Goal: Find specific page/section: Find specific page/section

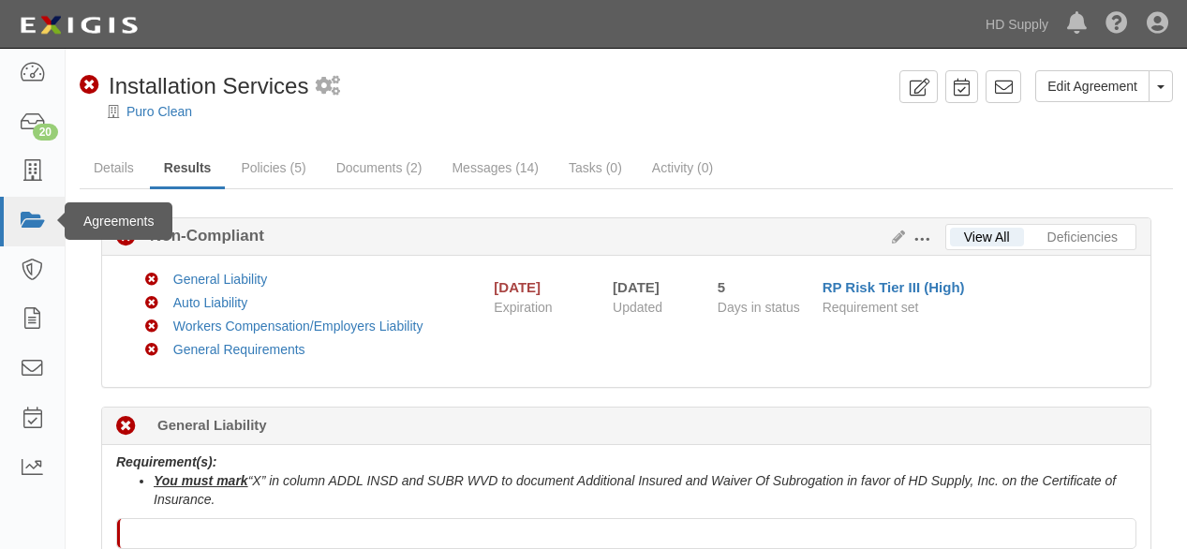
scroll to position [577, 0]
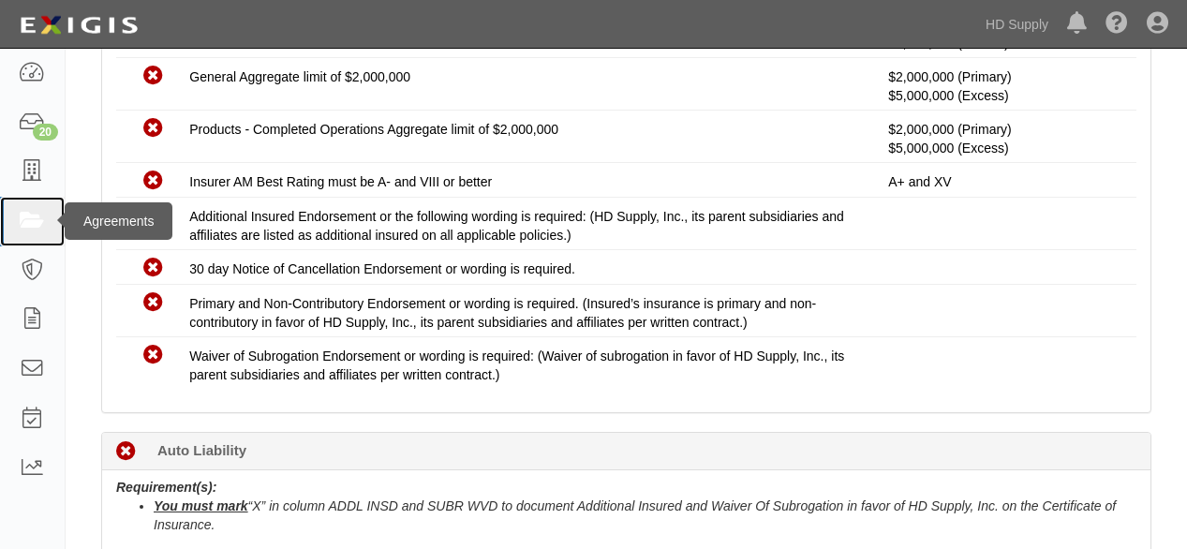
click at [34, 220] on icon at bounding box center [32, 222] width 26 height 22
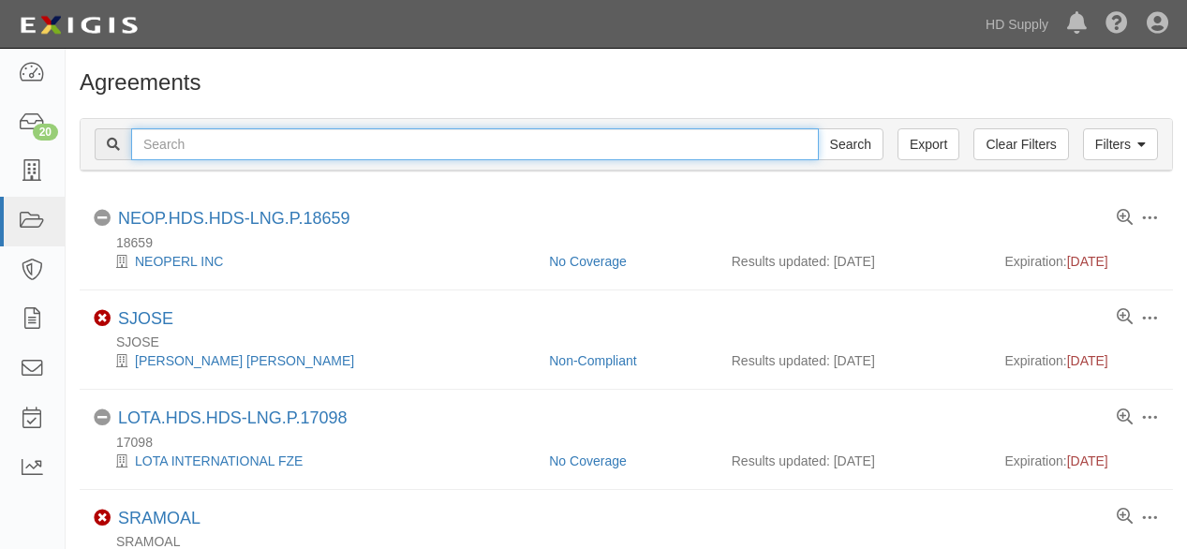
click at [240, 148] on input "text" at bounding box center [475, 144] width 688 height 32
type input "SFV Services"
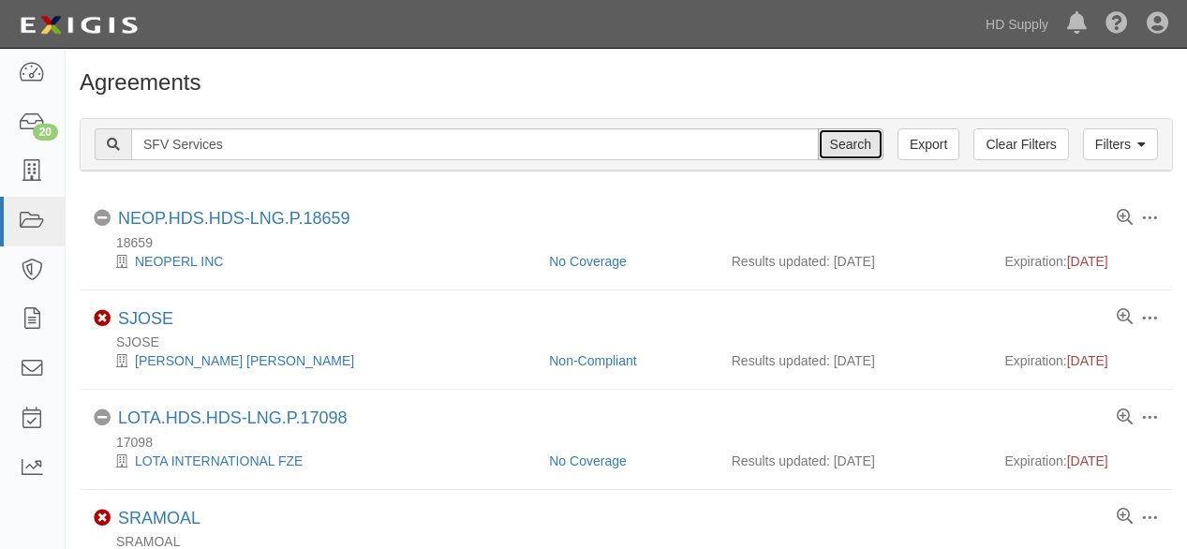
click at [854, 149] on input "Search" at bounding box center [851, 144] width 66 height 32
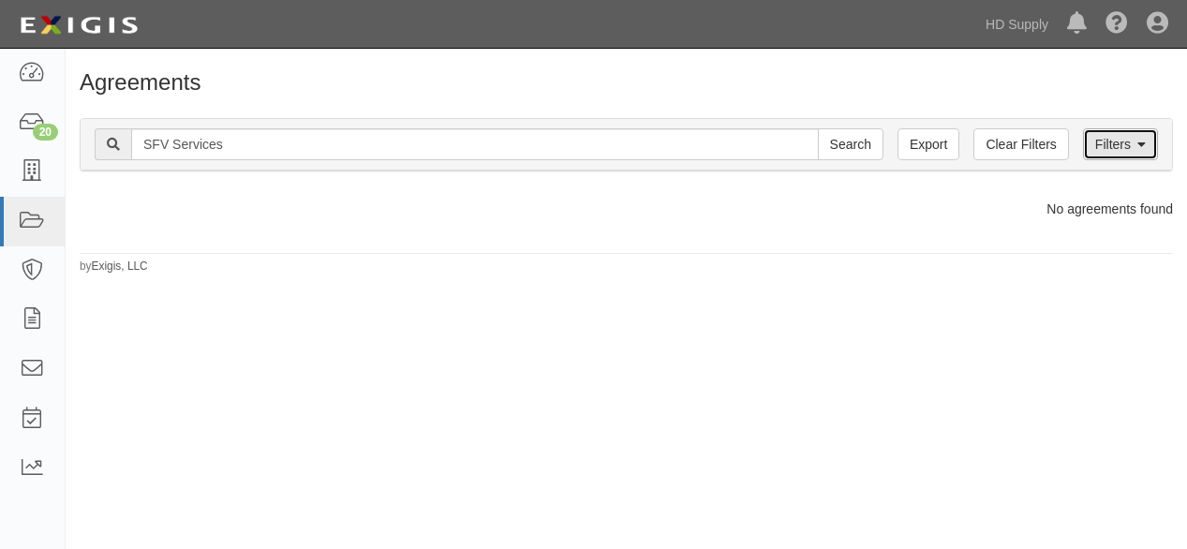
click at [1147, 141] on link "Filters" at bounding box center [1120, 144] width 75 height 32
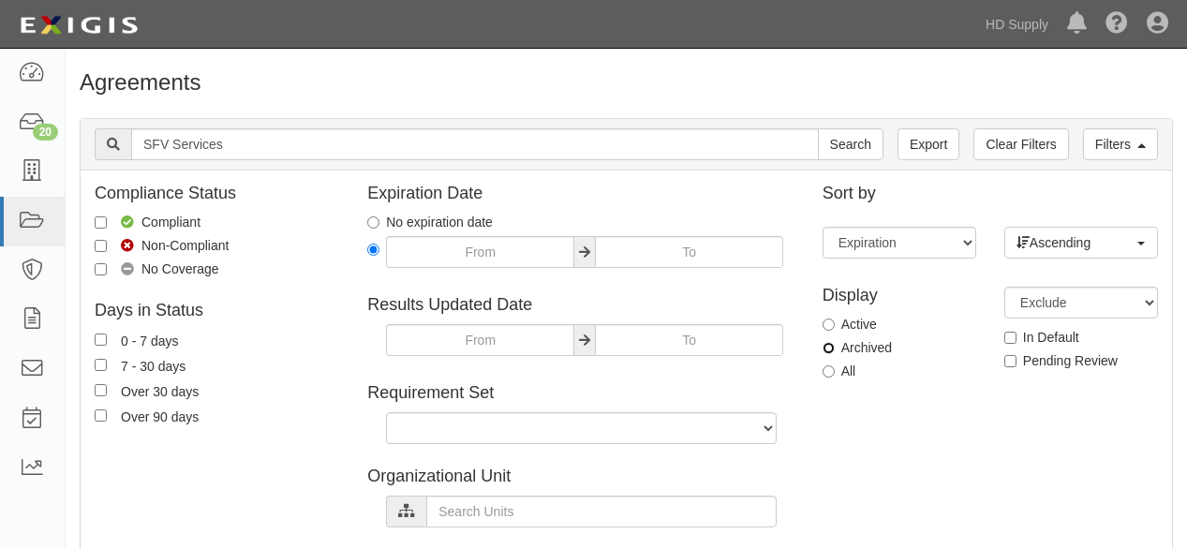
click at [826, 348] on input "Archived" at bounding box center [828, 348] width 12 height 12
radio input "true"
click at [852, 144] on input "Search" at bounding box center [851, 144] width 66 height 32
